Goal: Task Accomplishment & Management: Complete application form

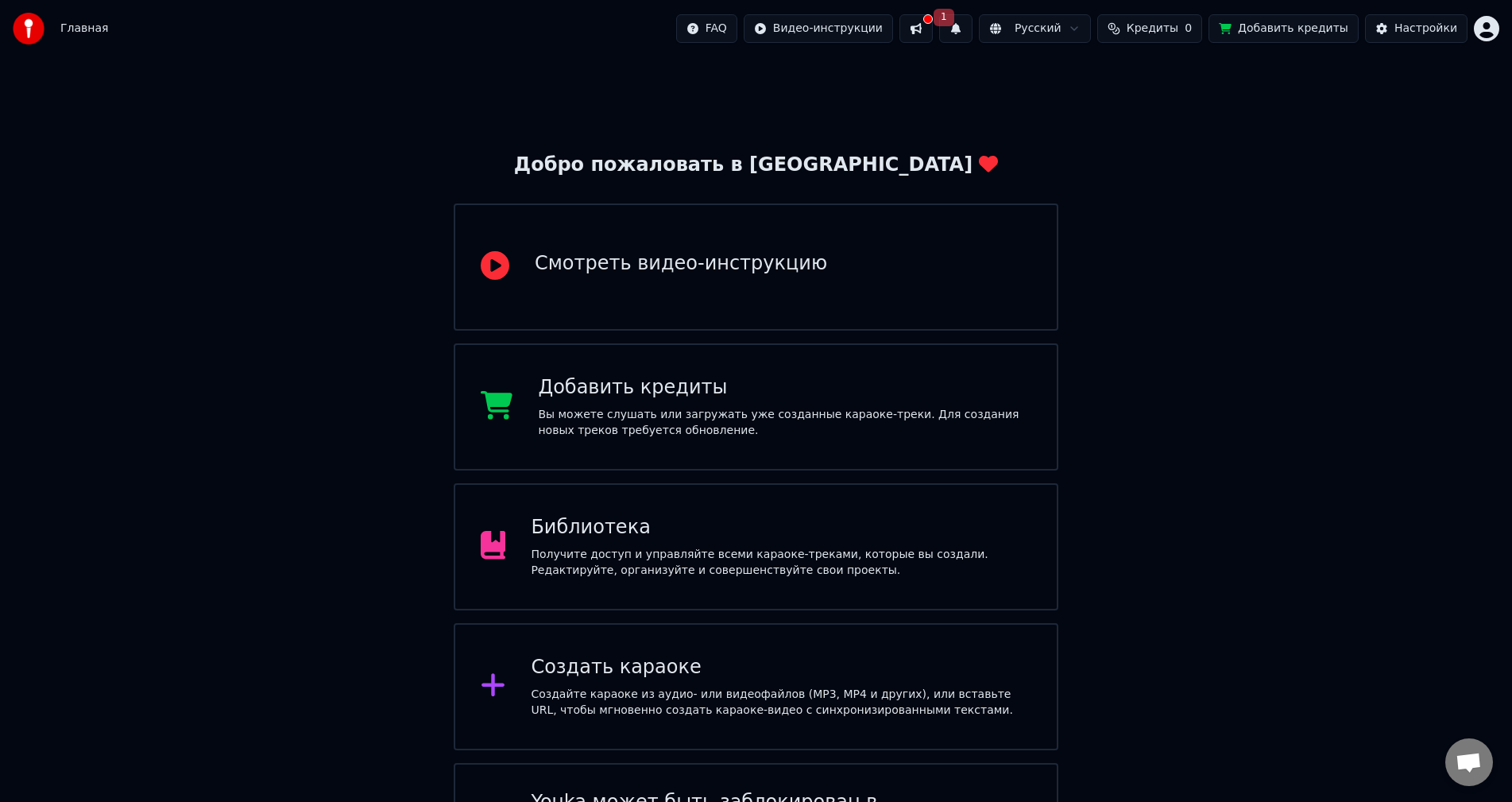
click at [932, 39] on button at bounding box center [917, 28] width 34 height 29
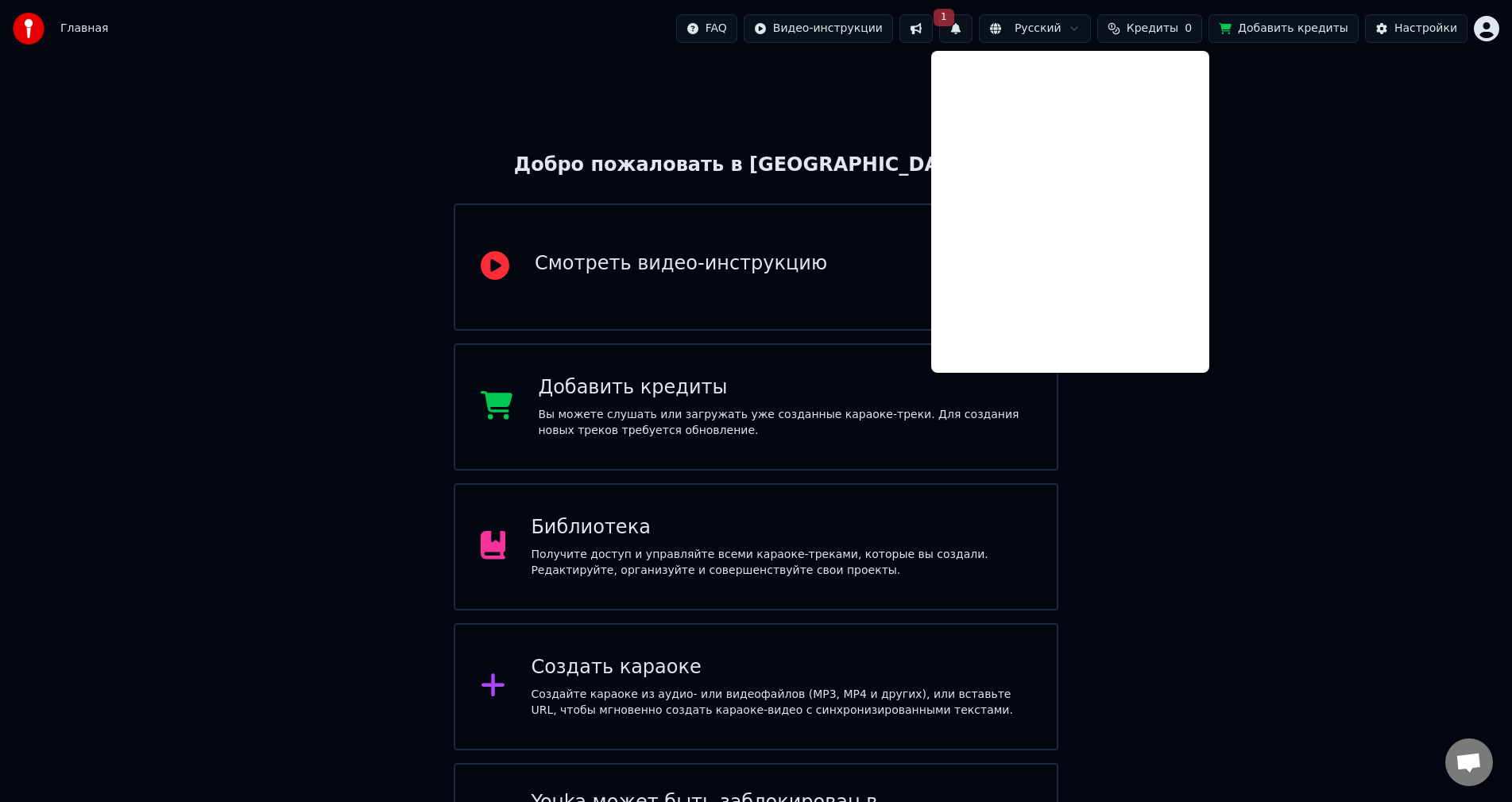
click at [1211, 43] on div "Главная FAQ Видео-инструкции 1 Русский Кредиты 0 Добавить кредиты Настройки" at bounding box center [756, 29] width 1512 height 57
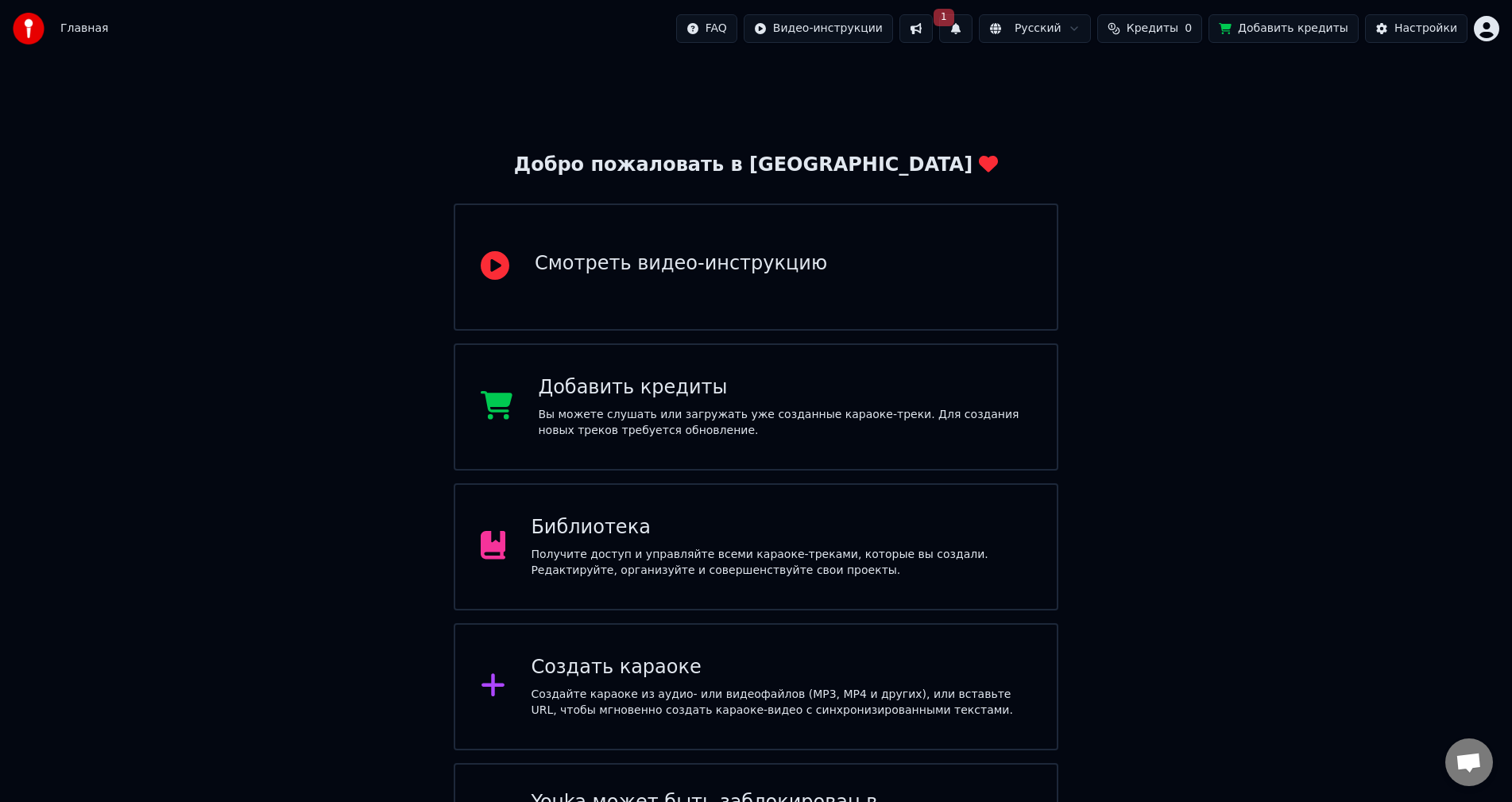
click at [1192, 31] on span "0" at bounding box center [1188, 29] width 7 height 16
click at [1177, 135] on div "Пополнить Остаток Срок действия (дней) Обновить" at bounding box center [1171, 97] width 278 height 101
click at [1177, 127] on button "Обновить" at bounding box center [1170, 119] width 96 height 29
click at [1331, 36] on button "Добавить кредиты" at bounding box center [1284, 28] width 151 height 29
click at [1486, 35] on html "Главная FAQ Видео-инструкции 1 Русский Кредиты 0 Добавить кредиты Настройки Доб…" at bounding box center [756, 453] width 1512 height 906
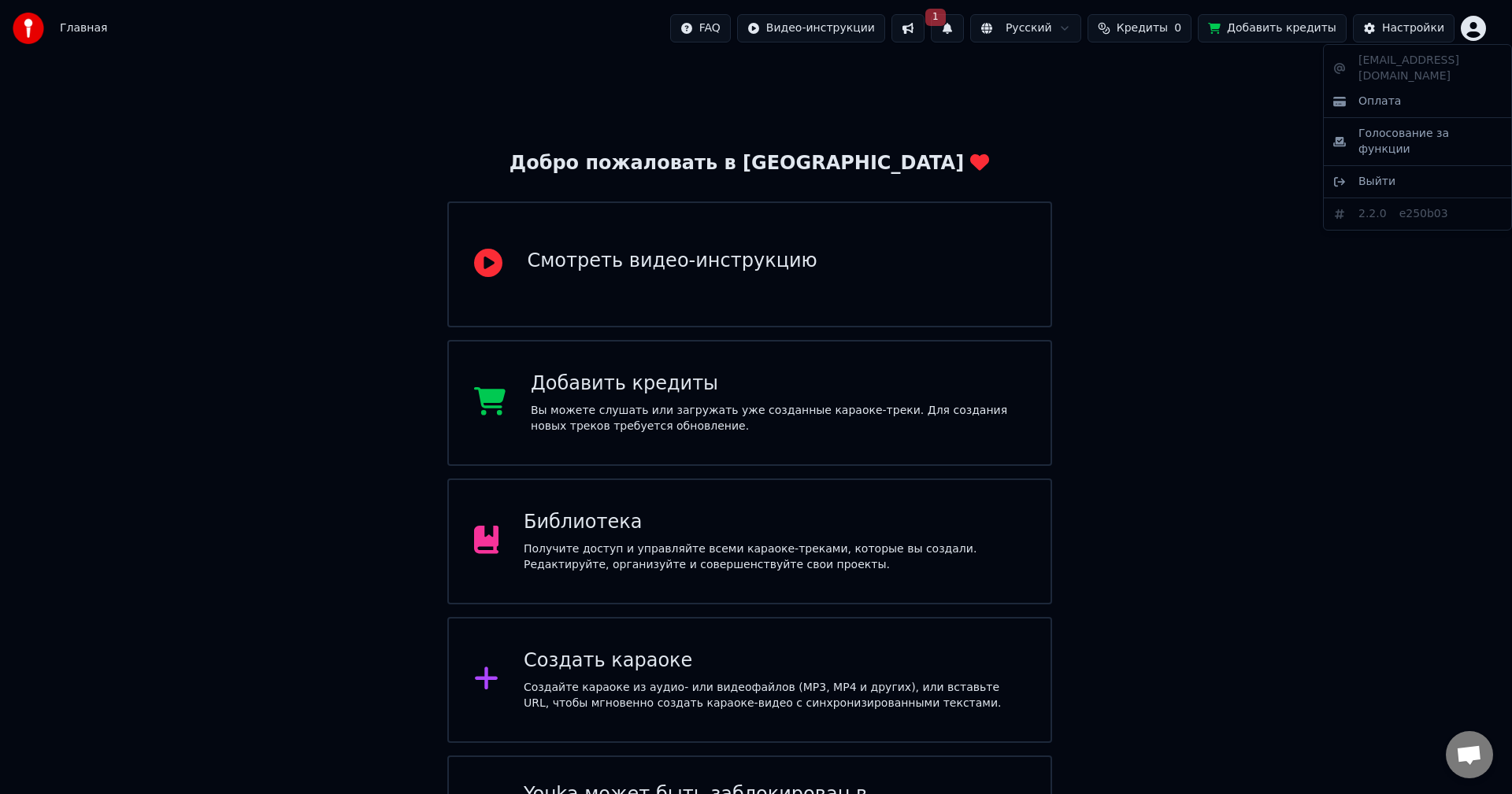
click at [1473, 34] on html "Главная FAQ Видео-инструкции 1 Русский Кредиты 0 Добавить кредиты Настройки Доб…" at bounding box center [756, 449] width 1512 height 897
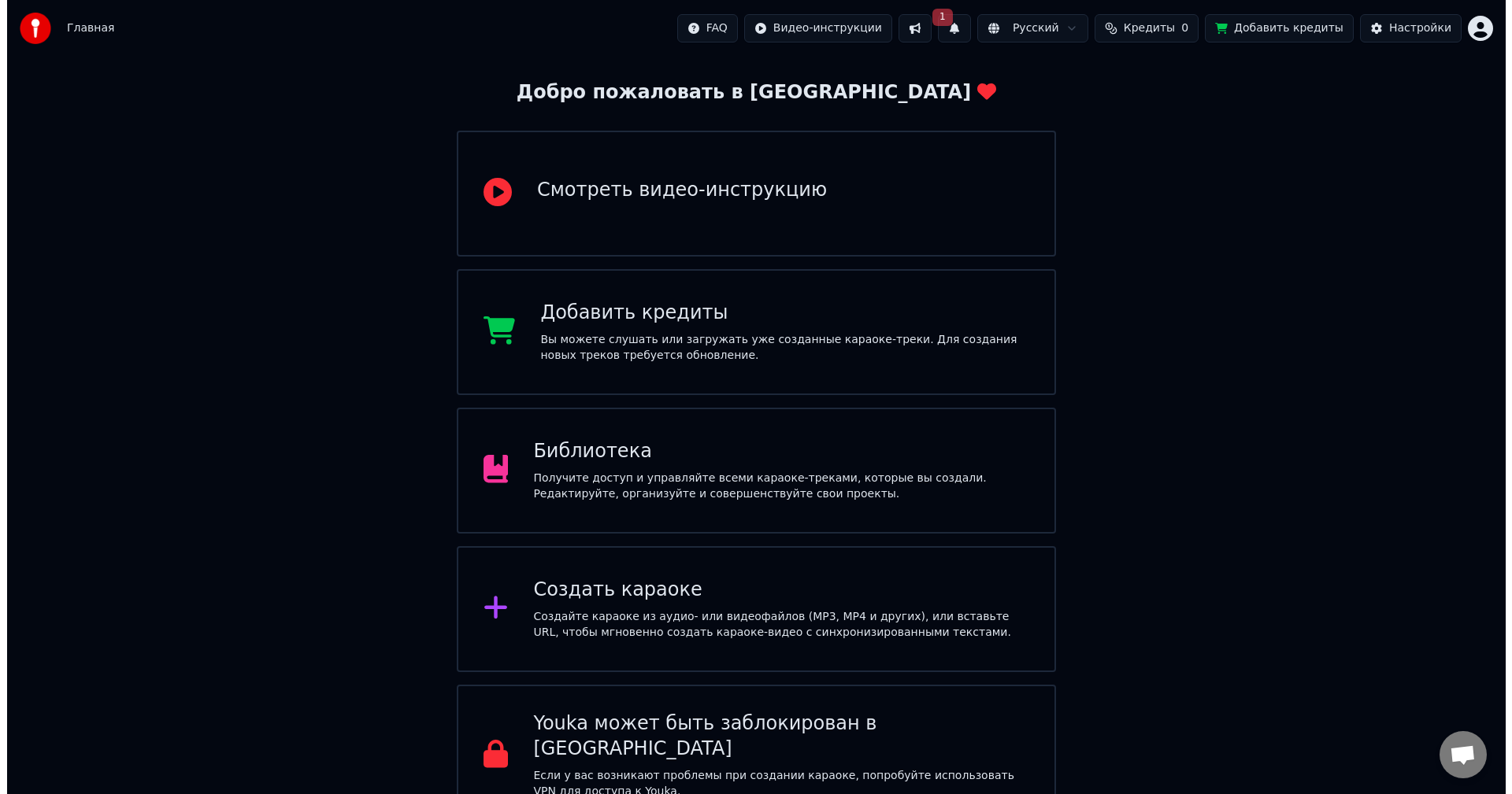
scroll to position [87, 0]
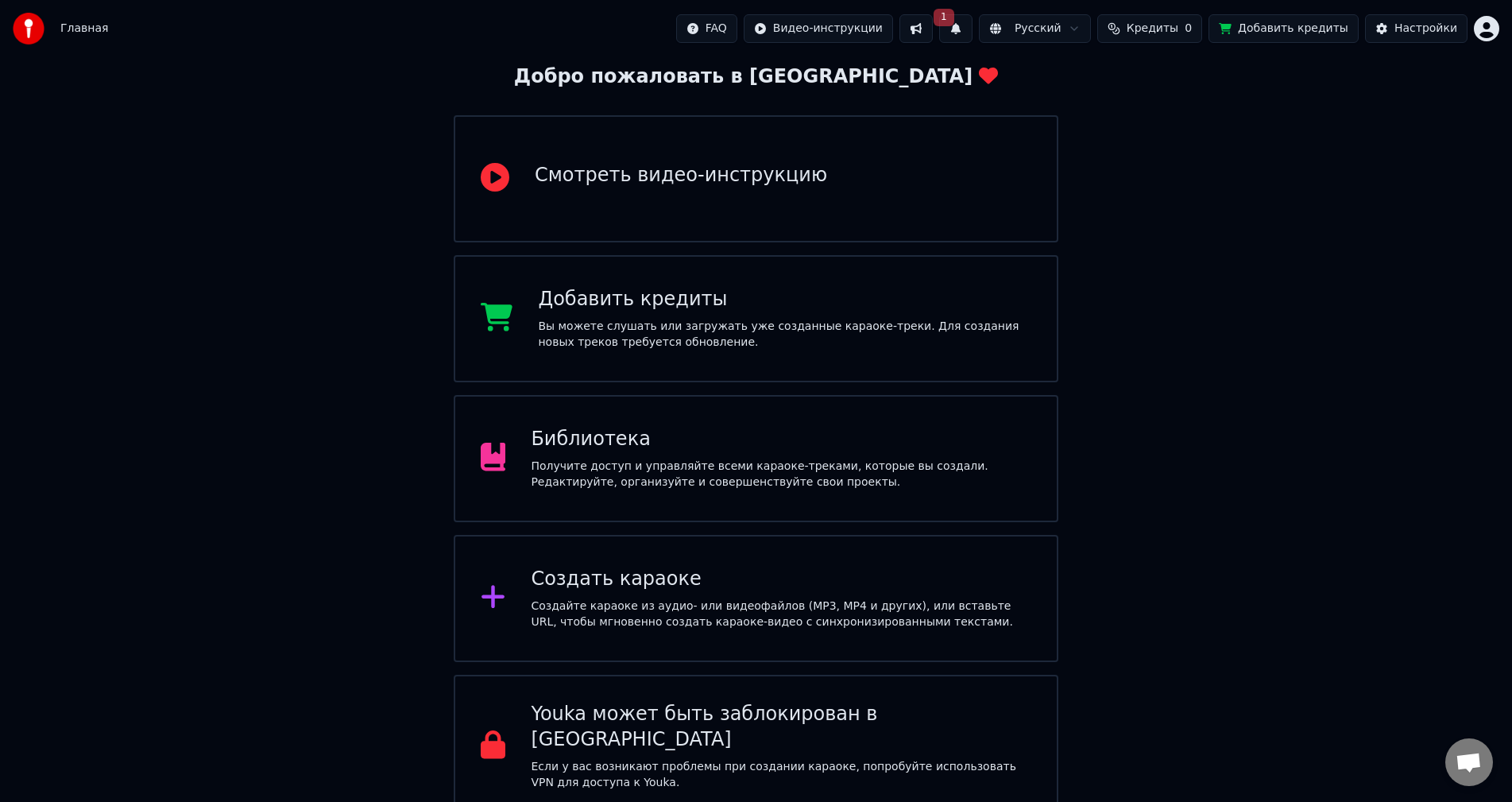
click at [748, 623] on div "Создайте караоке из аудио- или видеофайлов (MP3, MP4 и других), или вставьте UR…" at bounding box center [781, 615] width 500 height 32
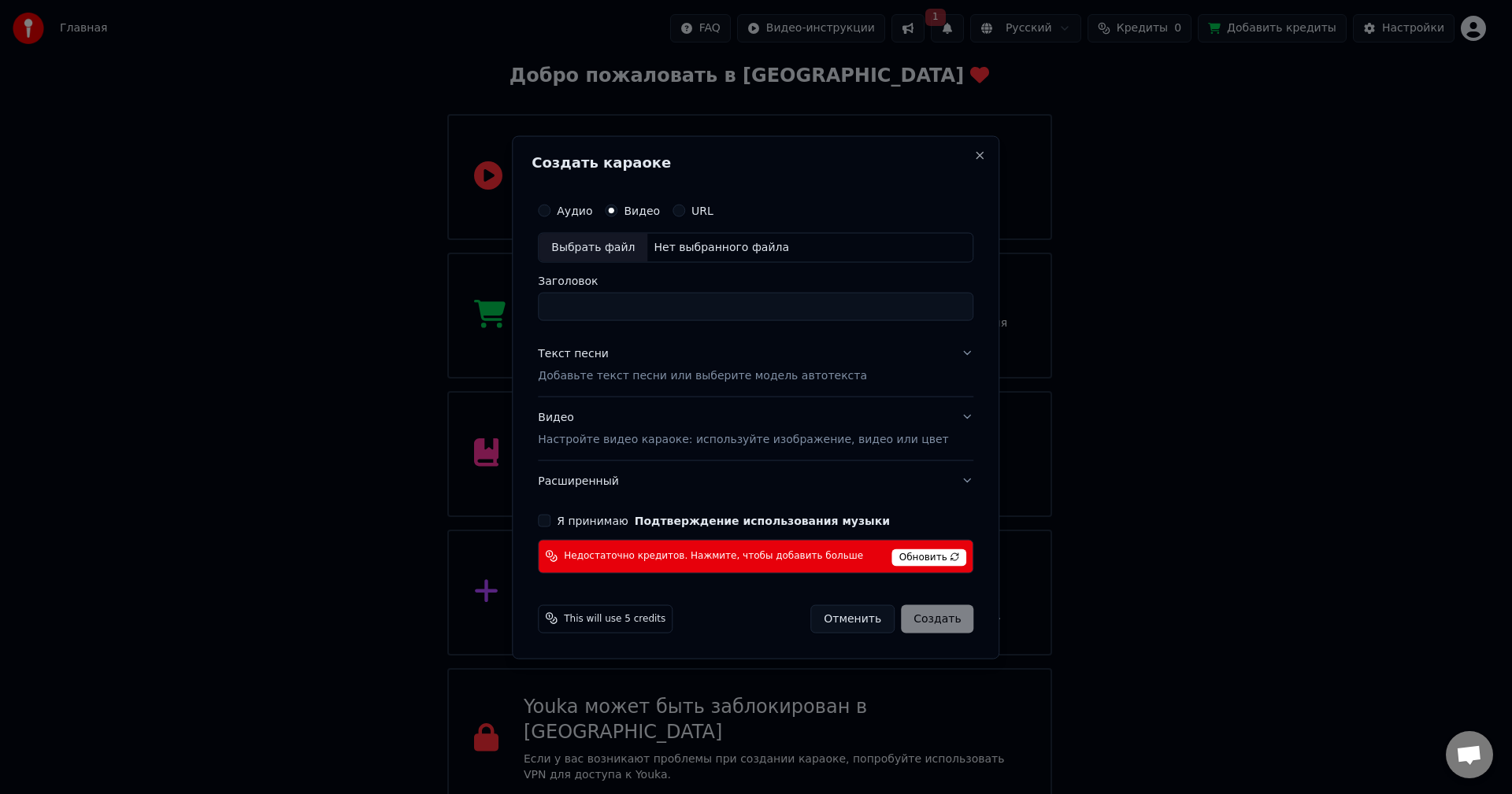
click at [602, 444] on p "Настройте видео караоке: используйте изображение, видео или цвет" at bounding box center [743, 439] width 410 height 16
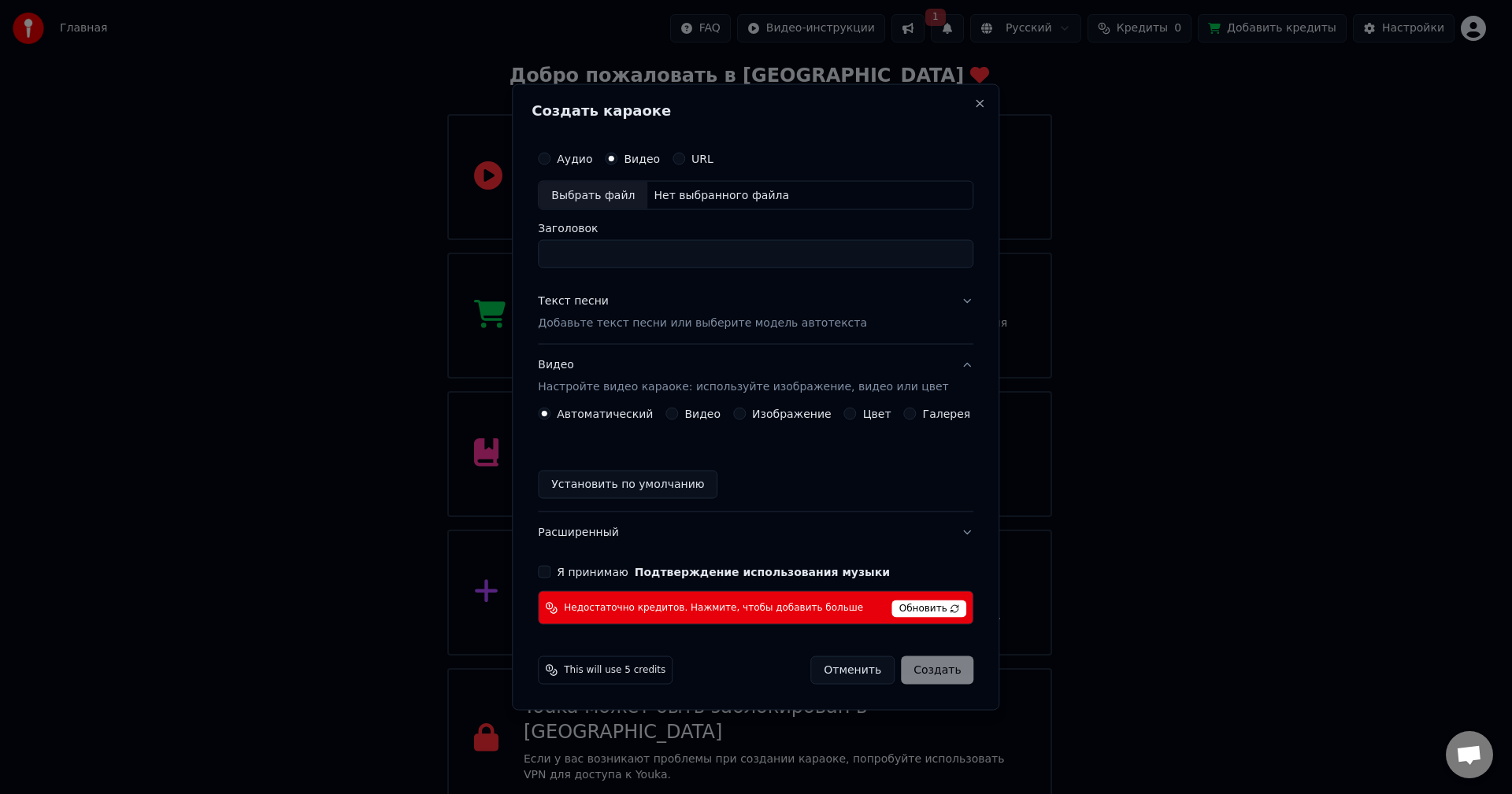
click at [717, 418] on label "Видео" at bounding box center [702, 413] width 36 height 11
click at [677, 418] on button "Видео" at bounding box center [672, 413] width 13 height 13
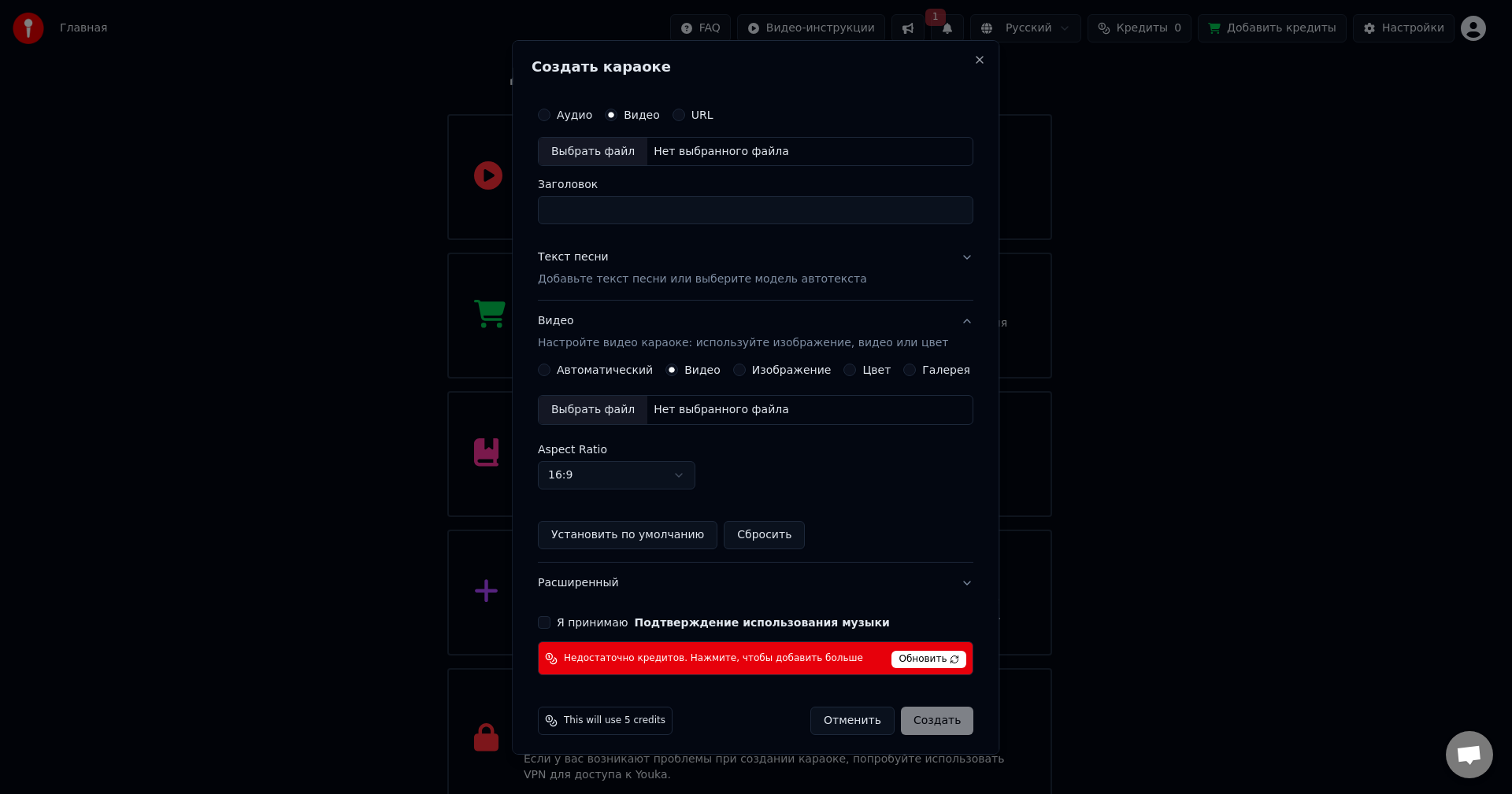
click at [727, 418] on div "Нет выбранного файла" at bounding box center [721, 410] width 148 height 16
click at [767, 214] on input "Заголовок" at bounding box center [755, 210] width 435 height 28
type input "**********"
click at [944, 254] on button "Текст песни Добавьте текст песни или выберите модель автотекста" at bounding box center [755, 268] width 435 height 63
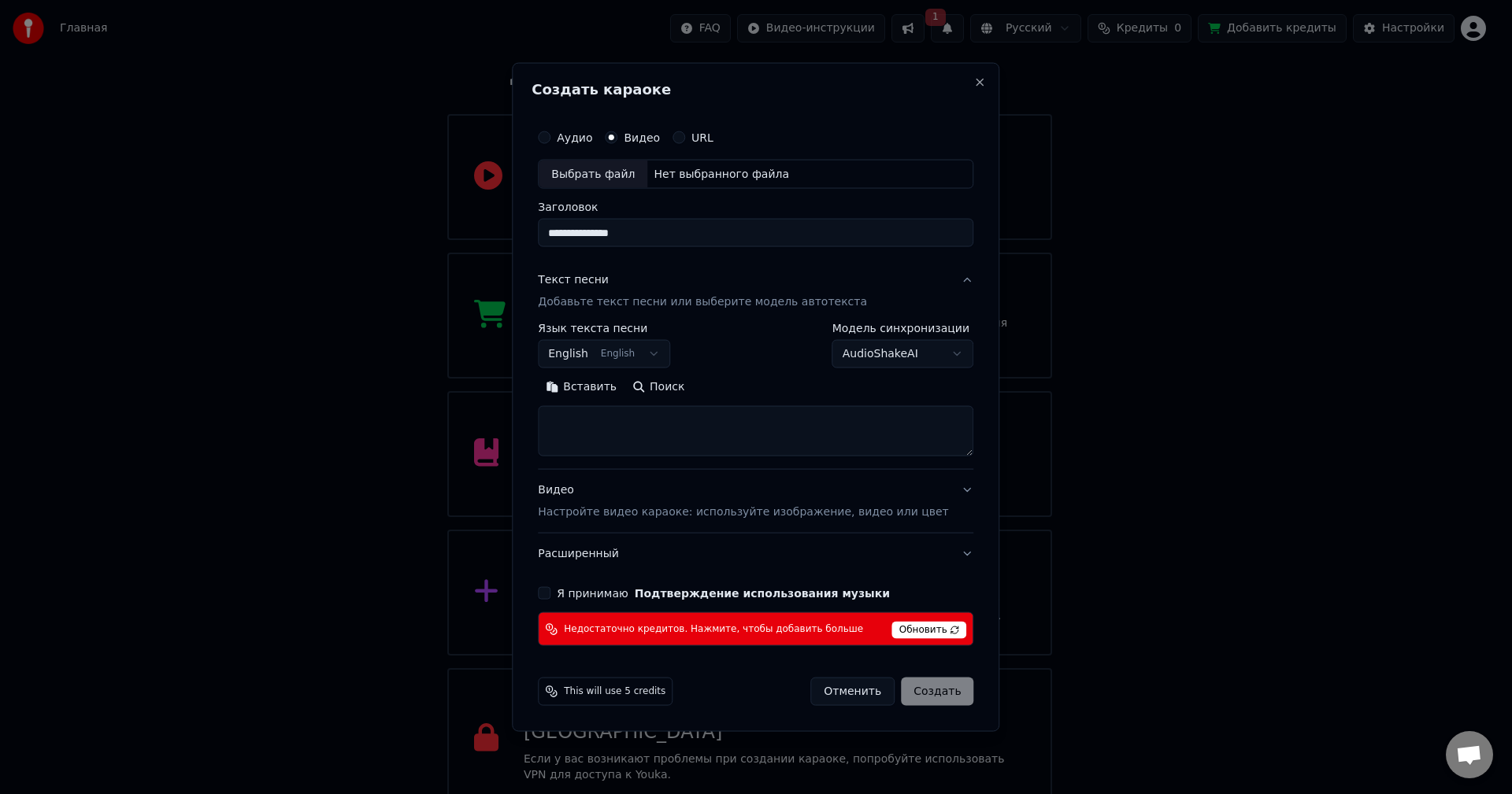
click at [661, 351] on body "Главная FAQ Видео-инструкции 1 Русский Кредиты 0 Добавить кредиты Настройки Доб…" at bounding box center [749, 361] width 1498 height 897
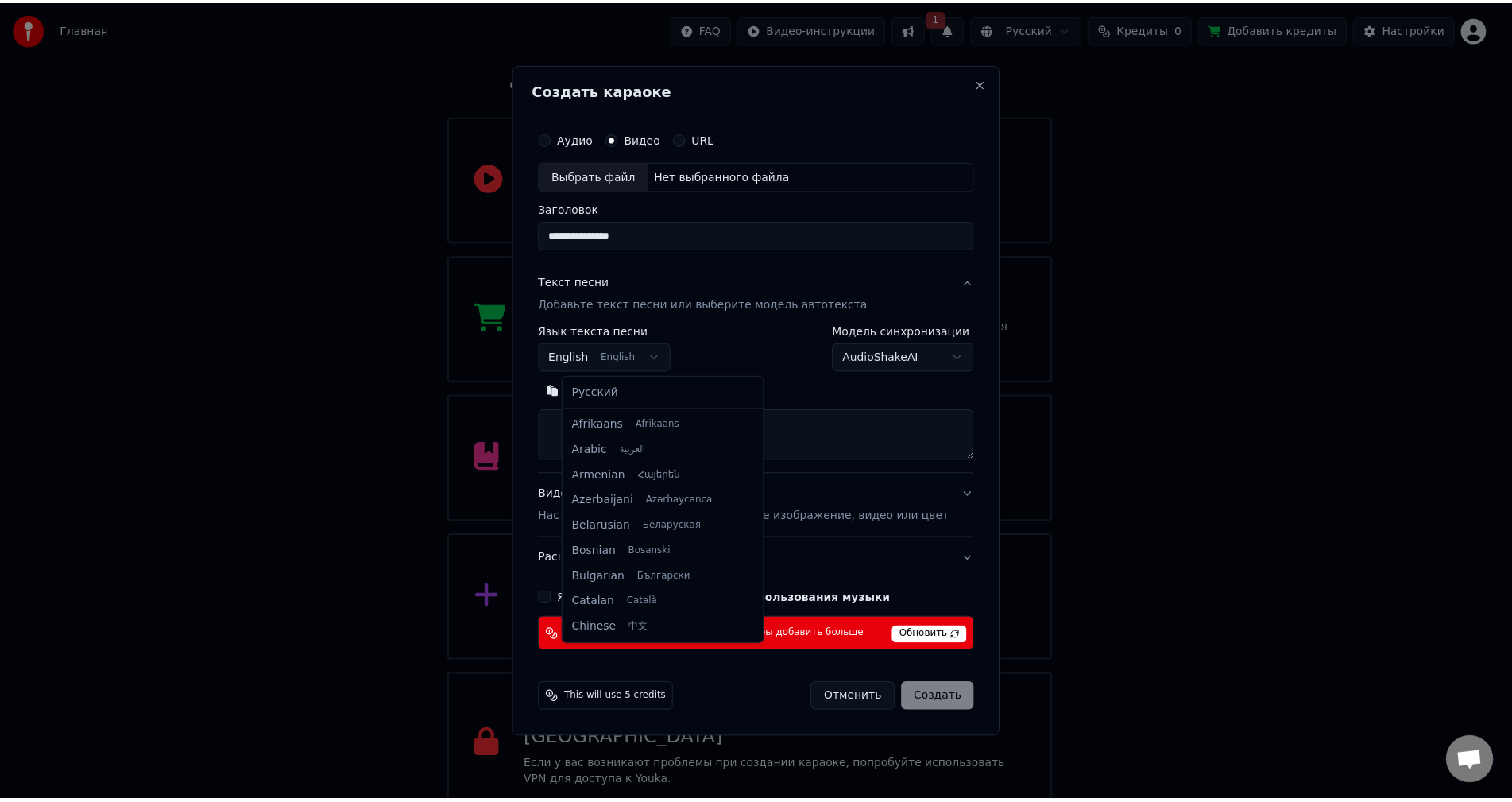
scroll to position [127, 0]
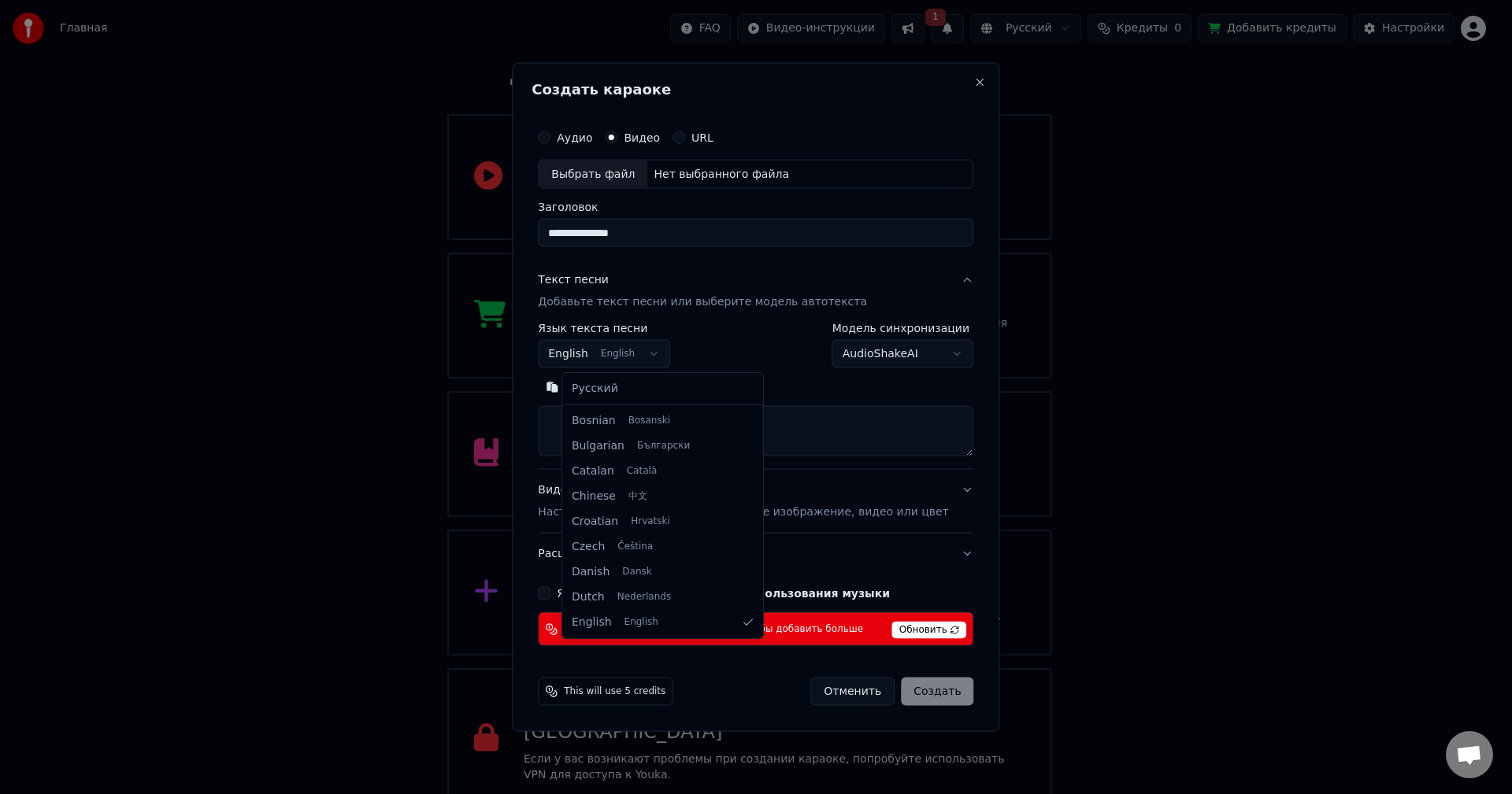
select select "**"
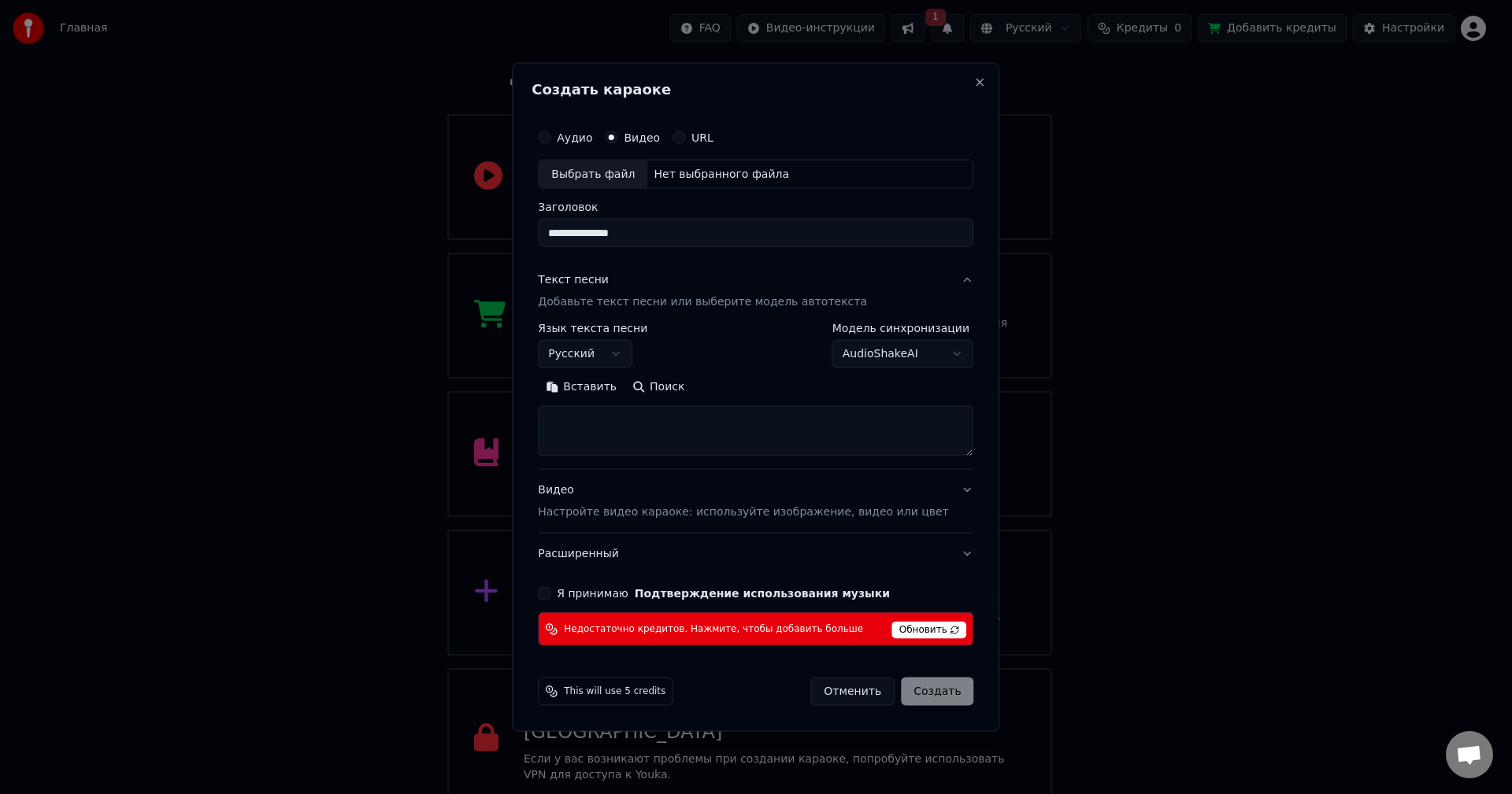
click at [551, 593] on button "Я принимаю Подтверждение использования музыки" at bounding box center [544, 593] width 13 height 13
drag, startPoint x: 598, startPoint y: 690, endPoint x: 622, endPoint y: 687, distance: 24.2
click at [620, 688] on span "This will use 5 credits" at bounding box center [614, 691] width 101 height 13
click at [655, 687] on span "This will use 5 credits" at bounding box center [614, 691] width 101 height 13
drag, startPoint x: 682, startPoint y: 689, endPoint x: 690, endPoint y: 691, distance: 8.2
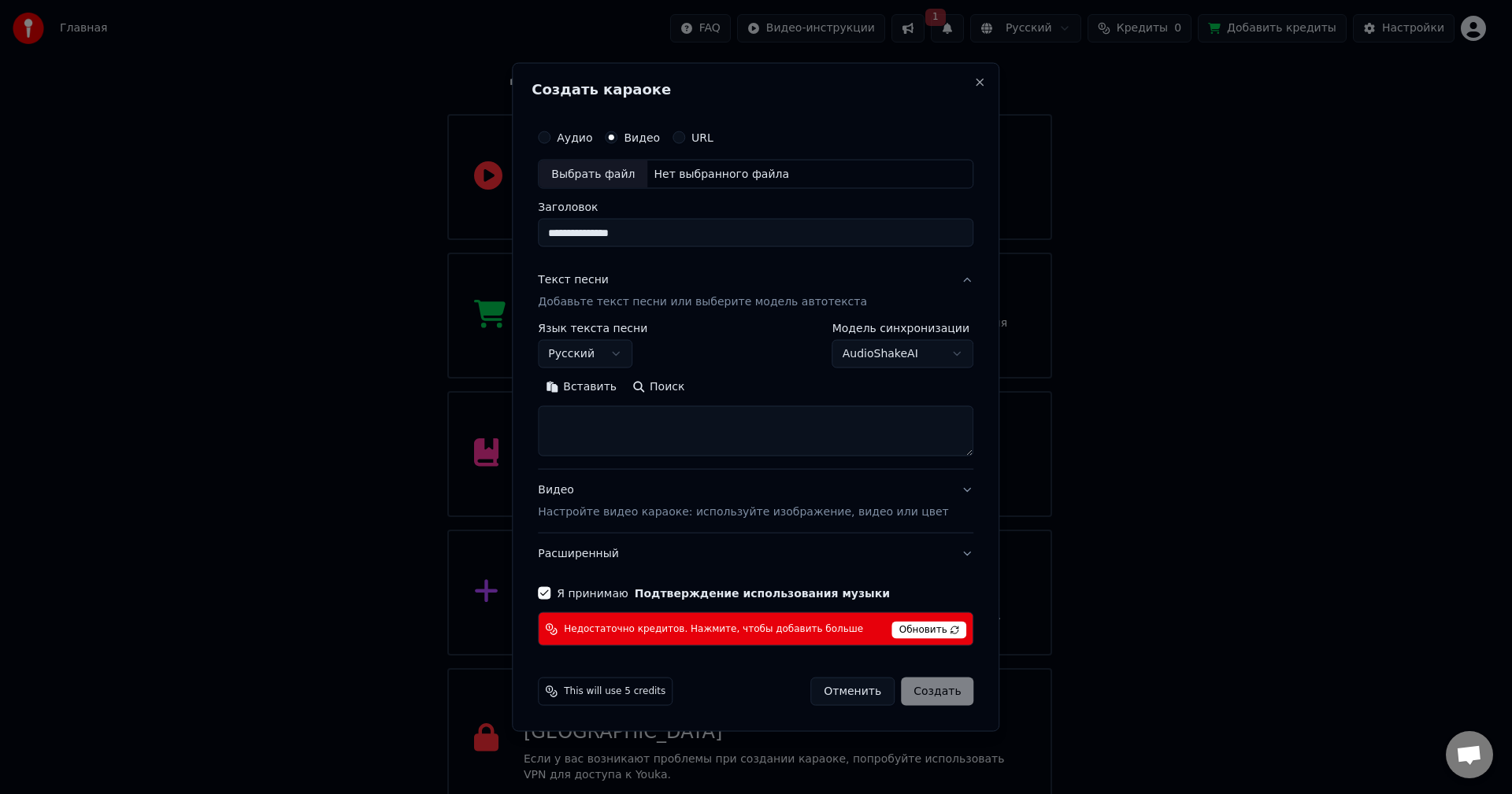
click at [683, 690] on div "This will use 5 credits Отменить Создать" at bounding box center [755, 691] width 435 height 28
drag, startPoint x: 662, startPoint y: 693, endPoint x: 765, endPoint y: 700, distance: 103.2
click at [661, 693] on span "This will use 5 credits" at bounding box center [614, 691] width 101 height 13
click at [825, 693] on button "Отменить" at bounding box center [852, 691] width 84 height 28
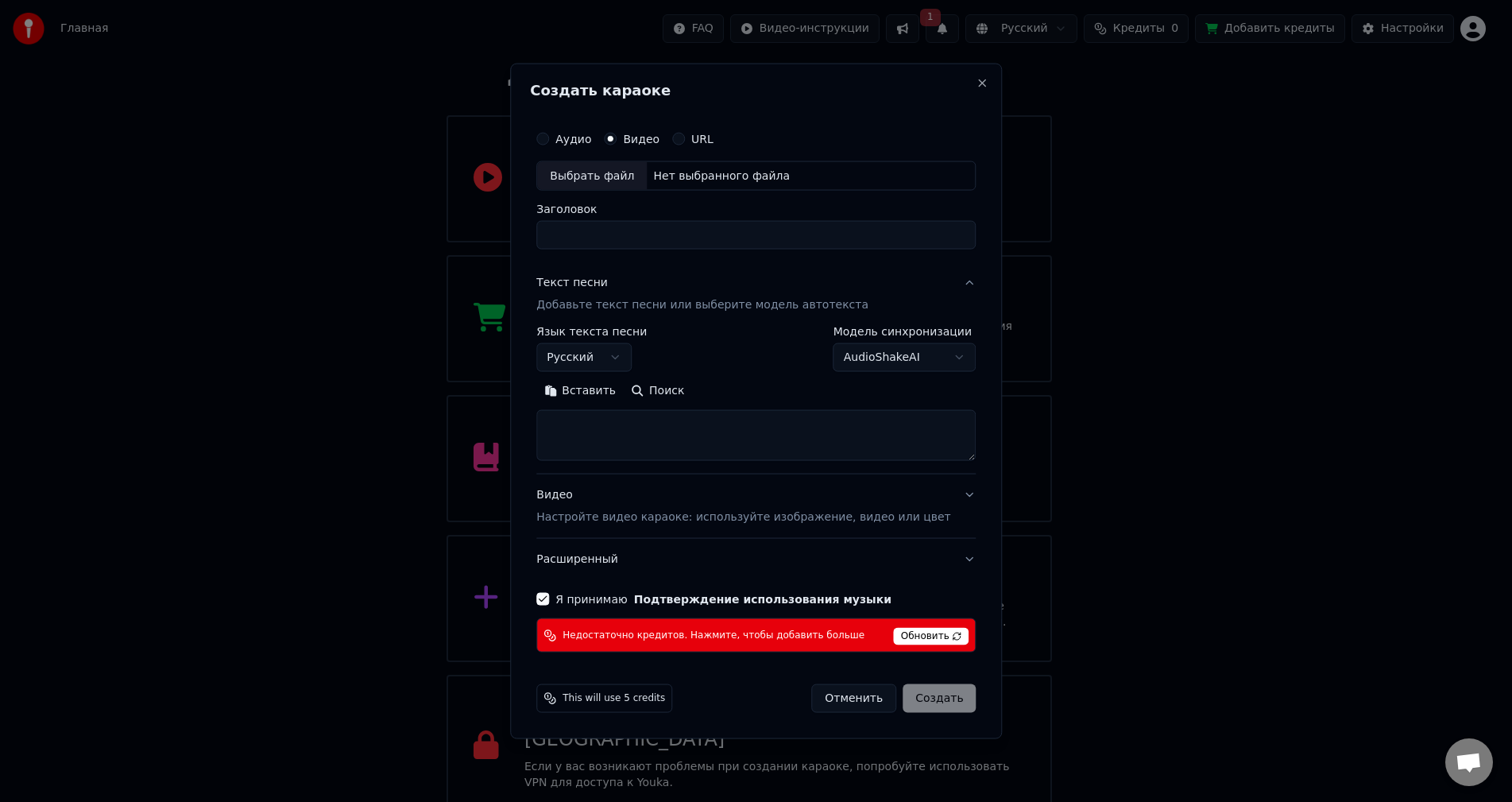
select select
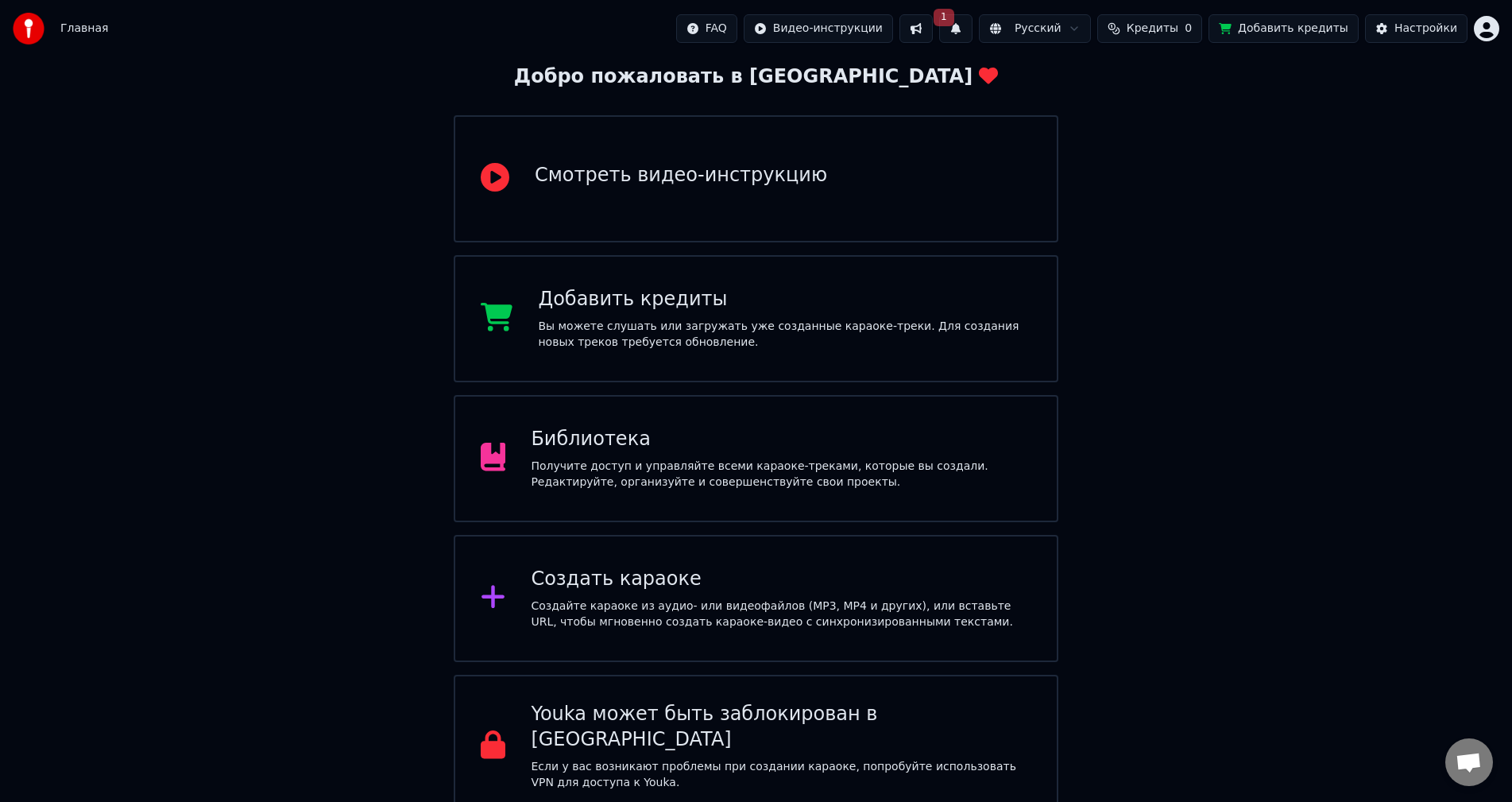
click at [1494, 34] on html "Главная FAQ Видео-инструкции 1 Русский Кредиты 0 Добавить кредиты Настройки Доб…" at bounding box center [756, 365] width 1512 height 906
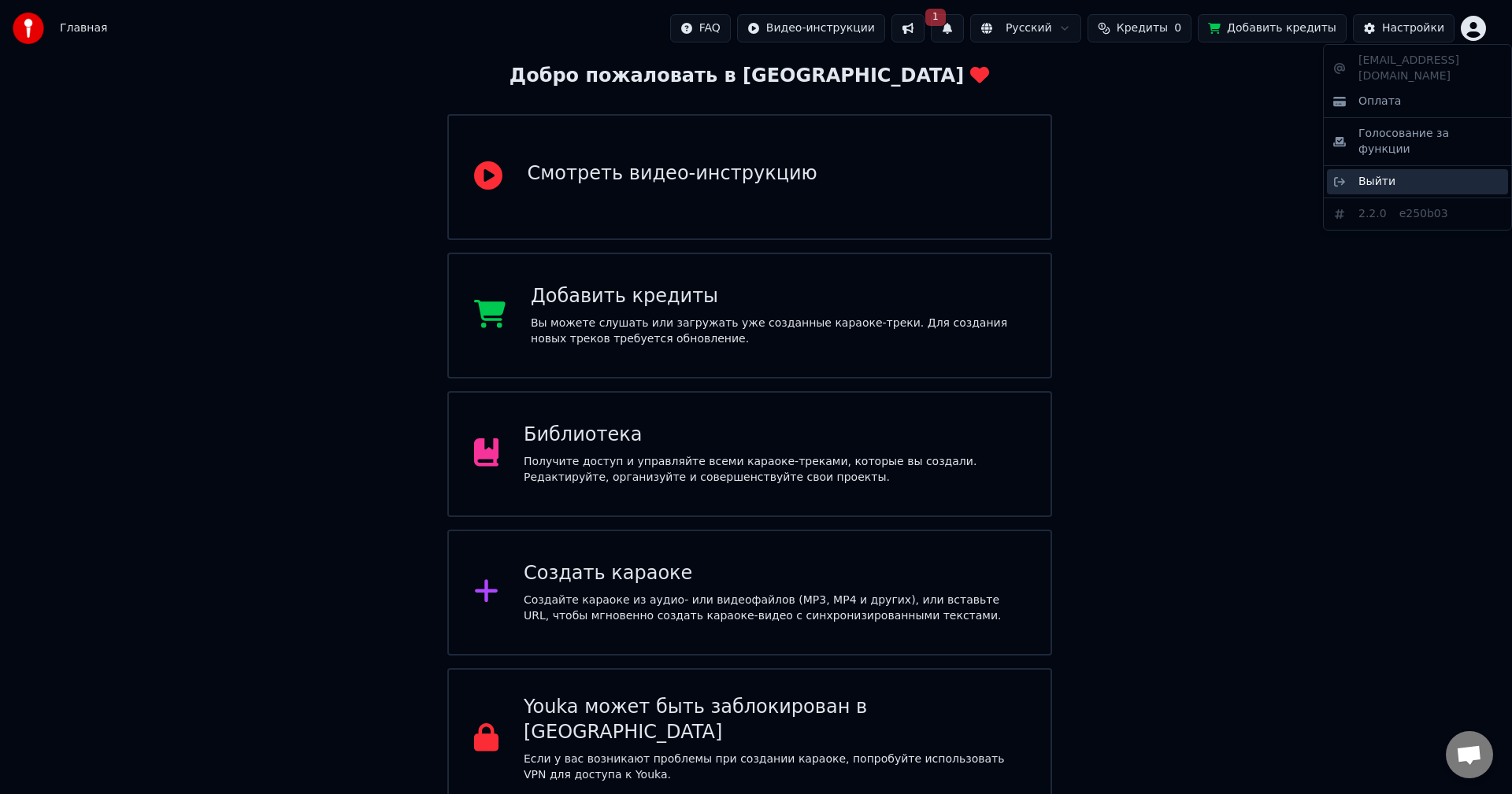
click at [1409, 169] on div "Выйти" at bounding box center [1417, 182] width 181 height 26
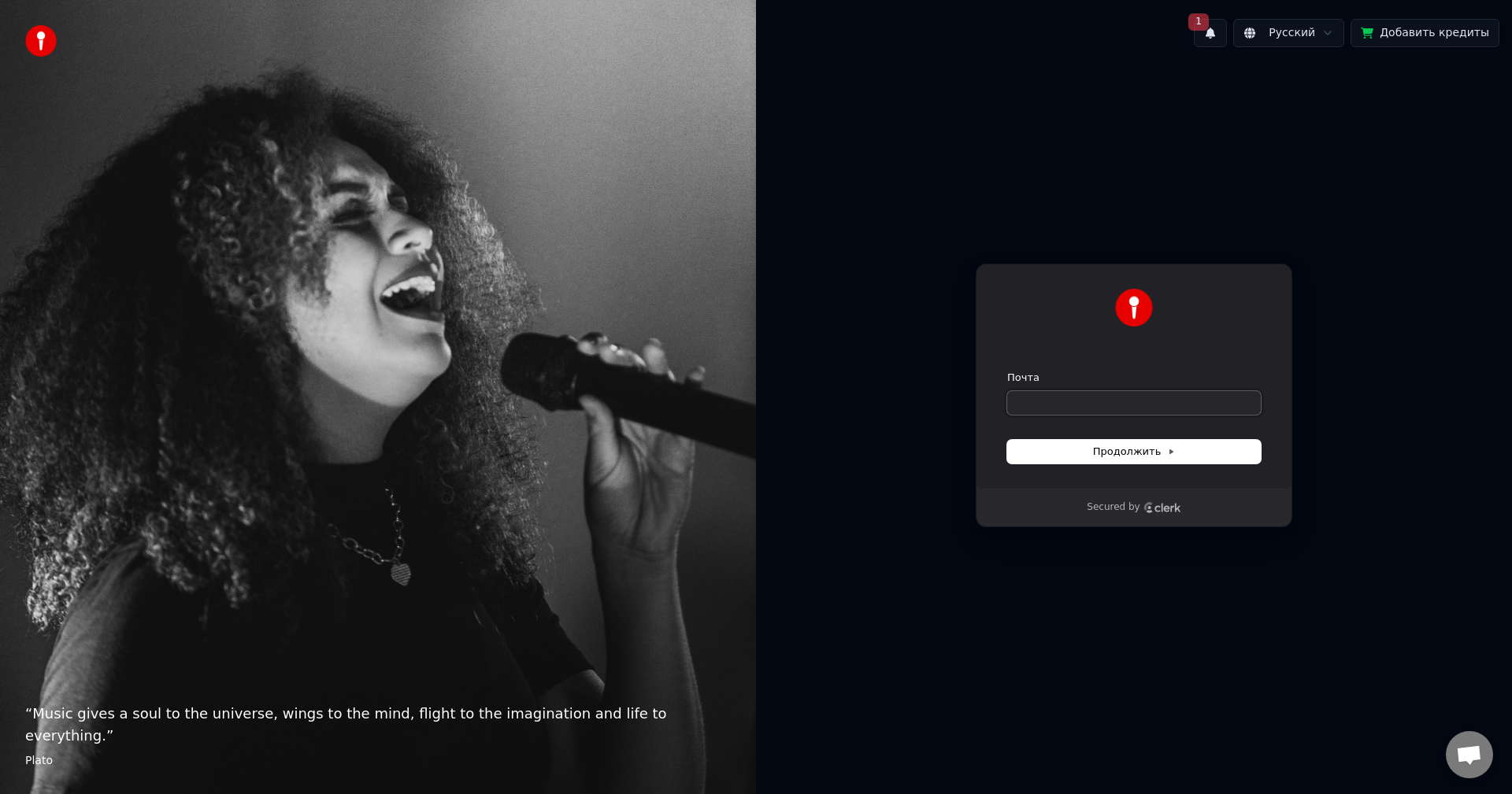
click at [1113, 407] on input "Почта" at bounding box center [1134, 403] width 253 height 24
click at [1183, 455] on button "Продолжить" at bounding box center [1134, 451] width 253 height 24
type input "**********"
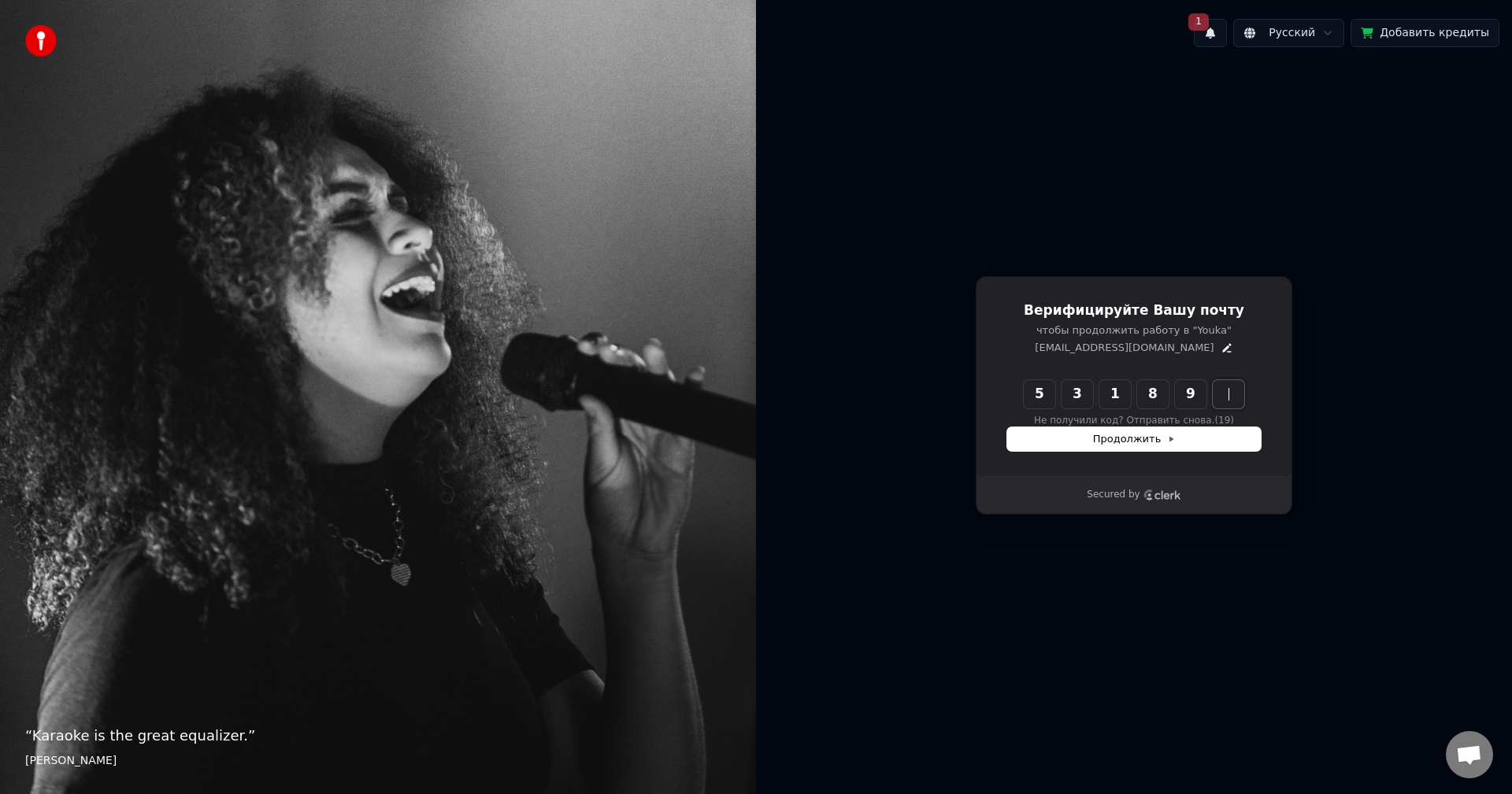
type input "******"
